Goal: Task Accomplishment & Management: Manage account settings

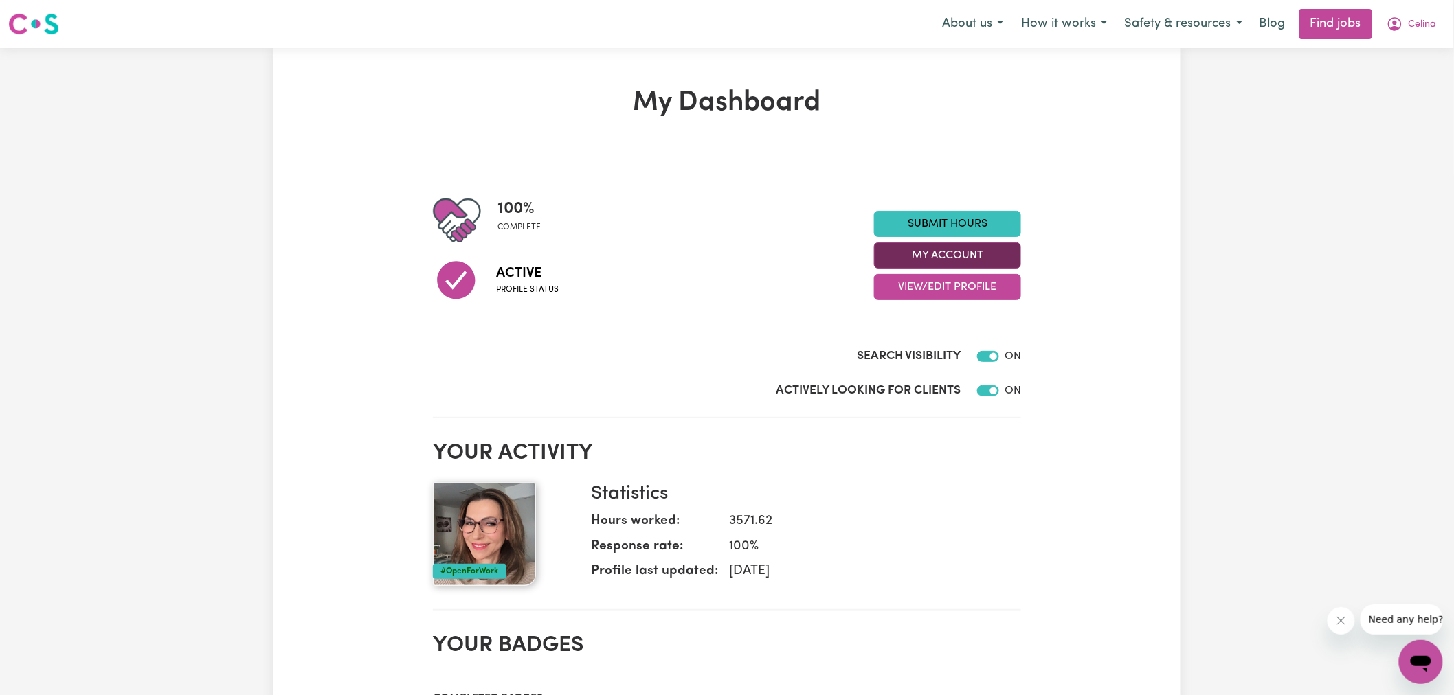
click at [1002, 249] on button "My Account" at bounding box center [947, 256] width 147 height 26
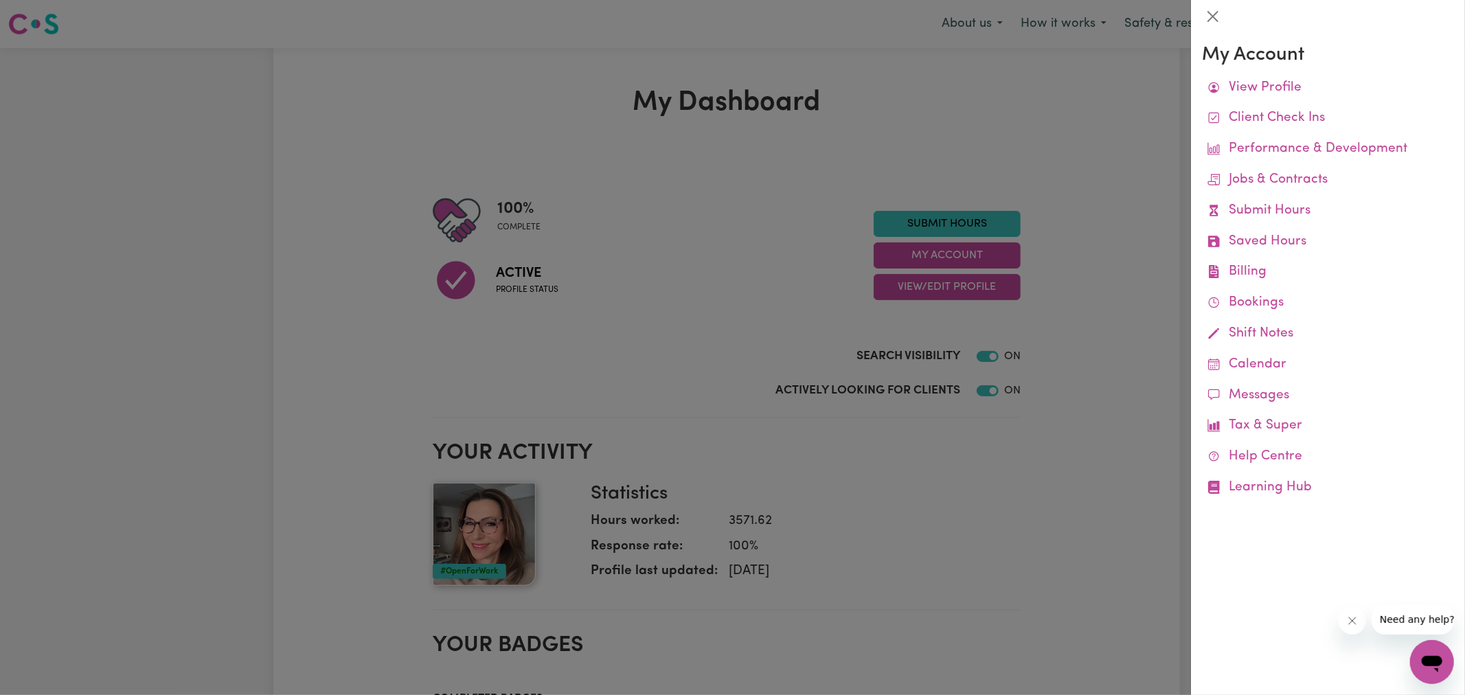
click at [1121, 138] on div at bounding box center [732, 347] width 1465 height 695
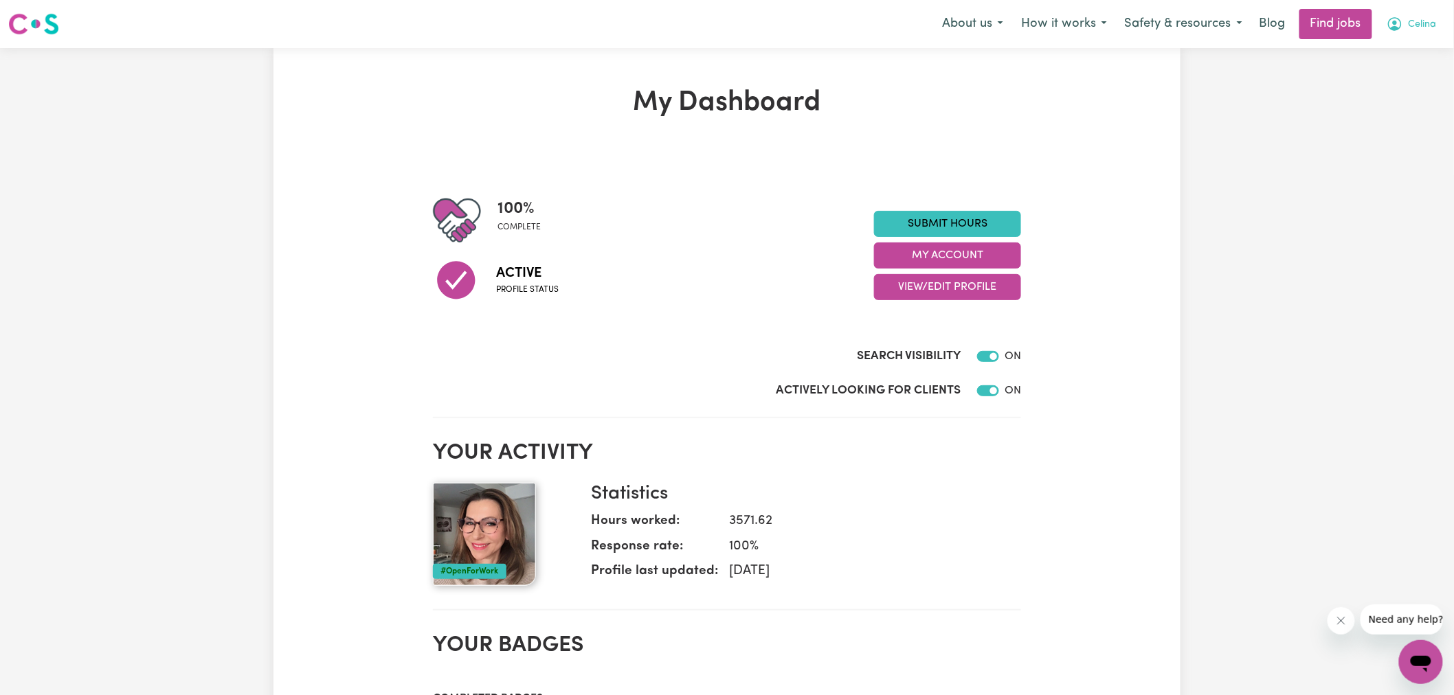
click at [1419, 26] on span "Celina" at bounding box center [1422, 24] width 28 height 15
click at [1381, 107] on link "Logout" at bounding box center [1390, 105] width 109 height 26
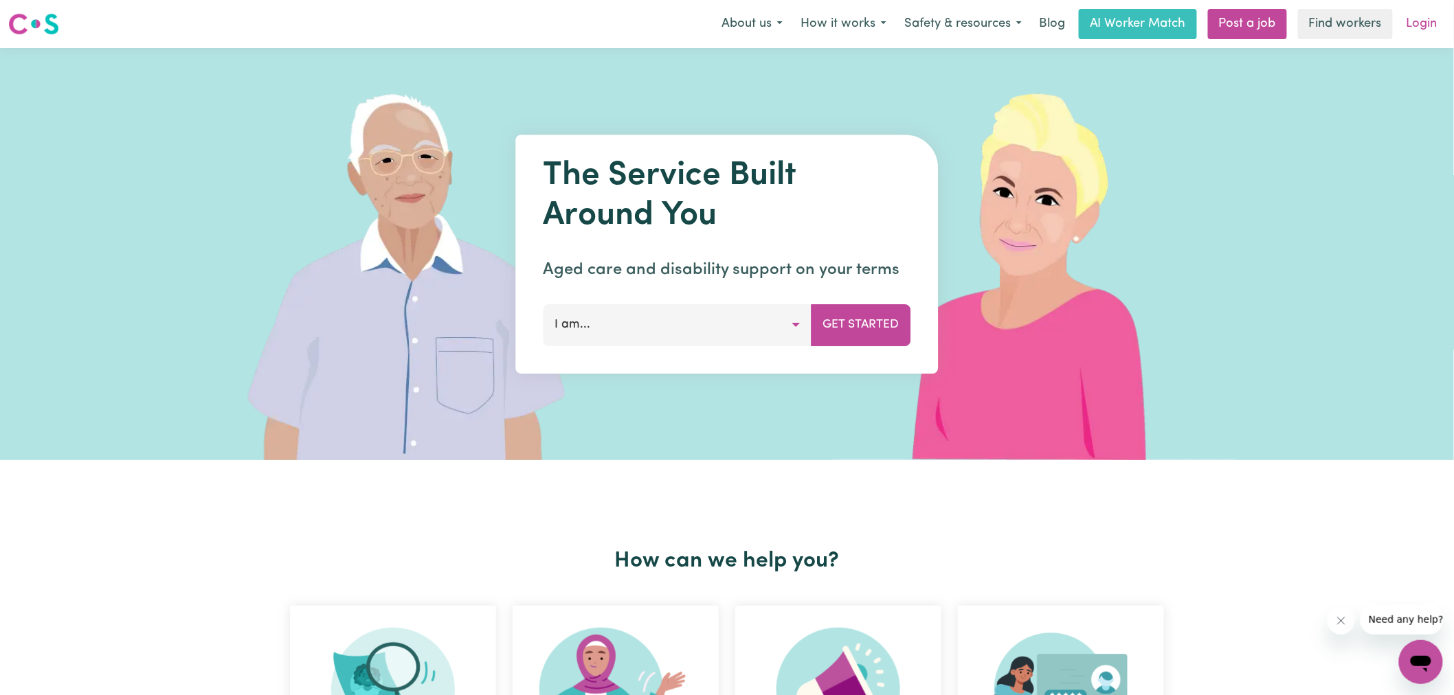
click at [1420, 29] on link "Login" at bounding box center [1421, 24] width 47 height 30
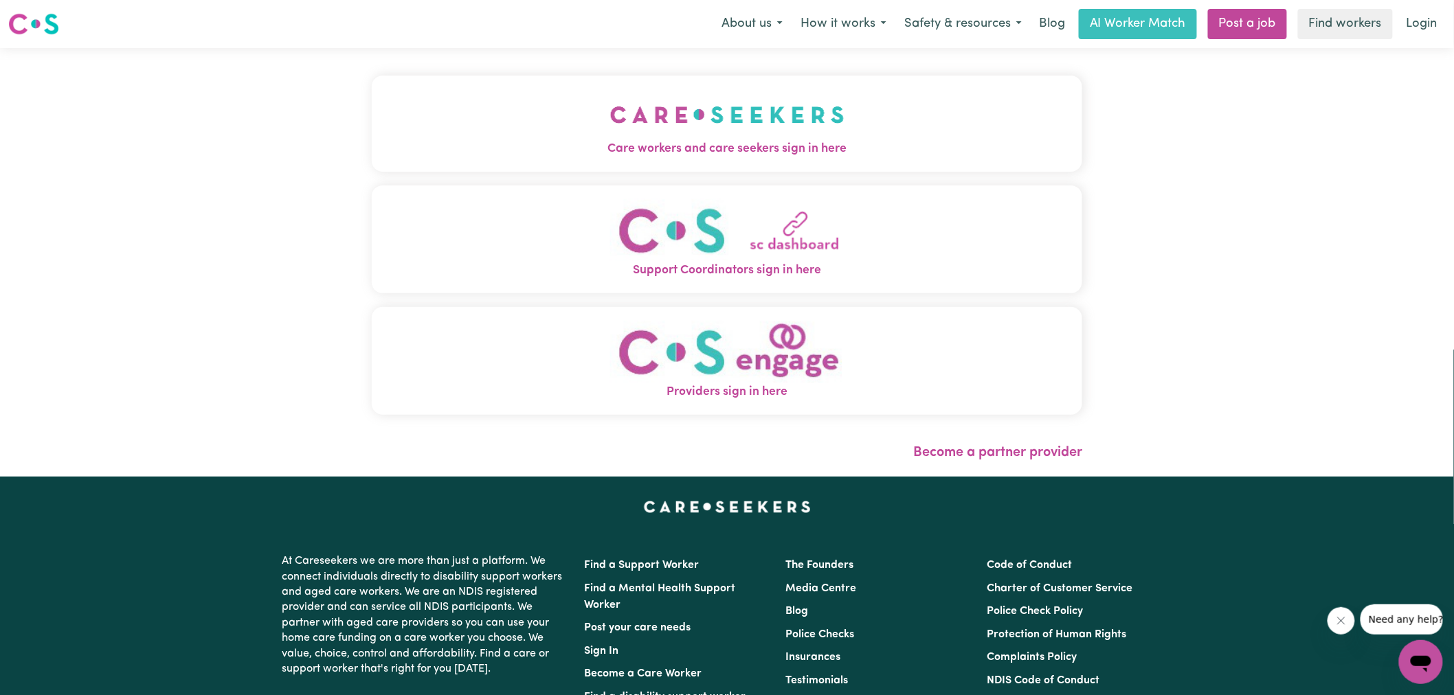
click at [502, 142] on span "Care workers and care seekers sign in here" at bounding box center [727, 149] width 710 height 18
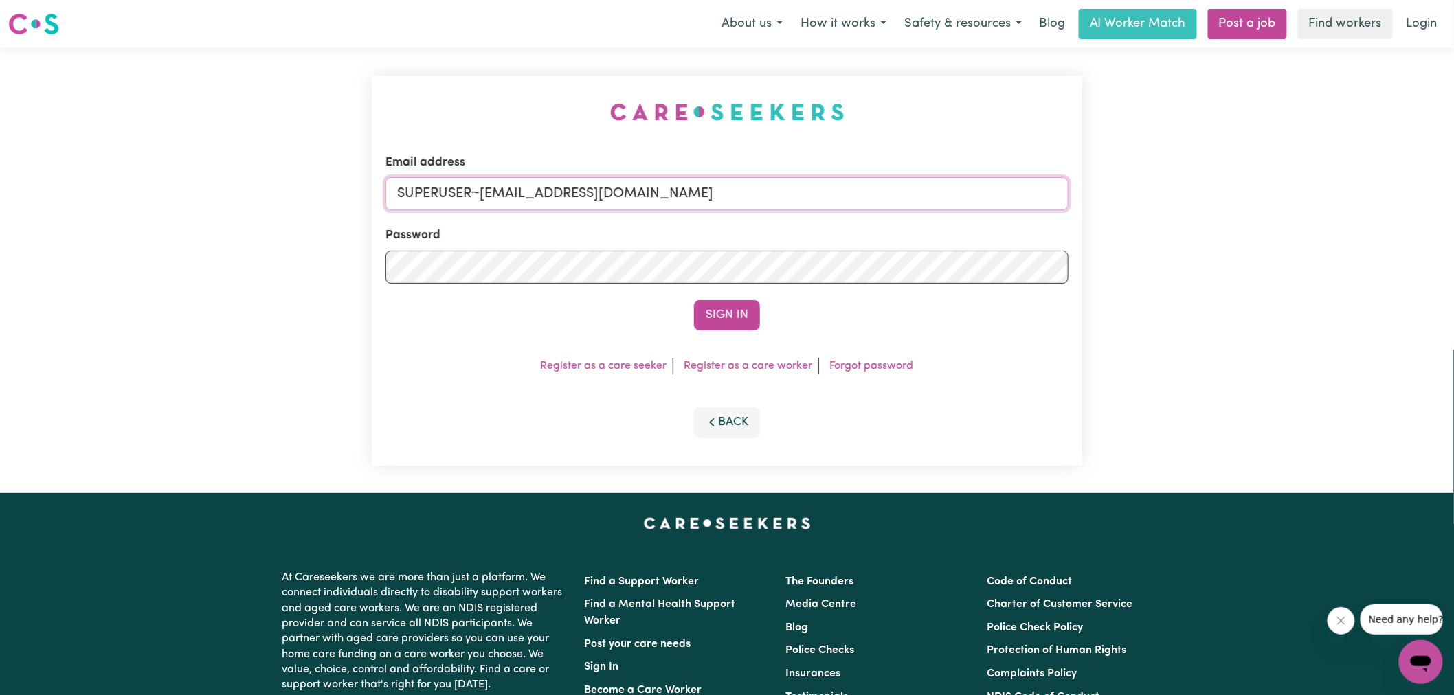
drag, startPoint x: 478, startPoint y: 196, endPoint x: 1231, endPoint y: 208, distance: 753.1
click at [1231, 208] on div "Email address SUPERUSER~[EMAIL_ADDRESS][DOMAIN_NAME] Password Sign In Register …" at bounding box center [727, 270] width 1454 height 445
type input "[EMAIL_ADDRESS][DOMAIN_NAME]"
click at [694, 300] on button "Sign In" at bounding box center [727, 315] width 66 height 30
